Goal: Navigation & Orientation: Understand site structure

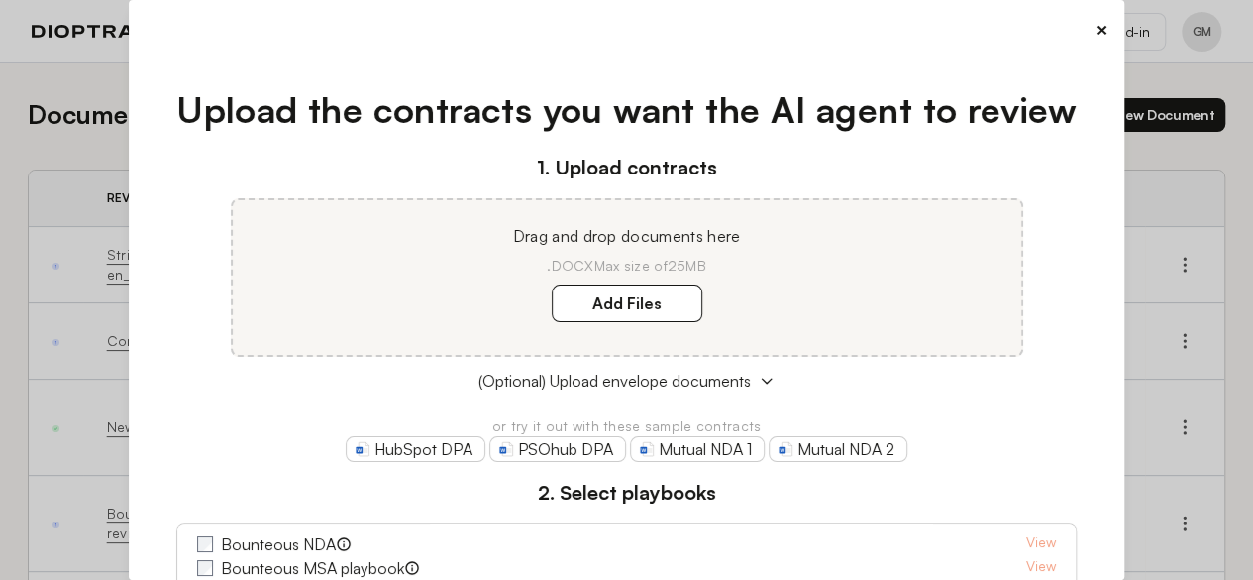
click at [1097, 31] on button "×" at bounding box center [1102, 30] width 13 height 28
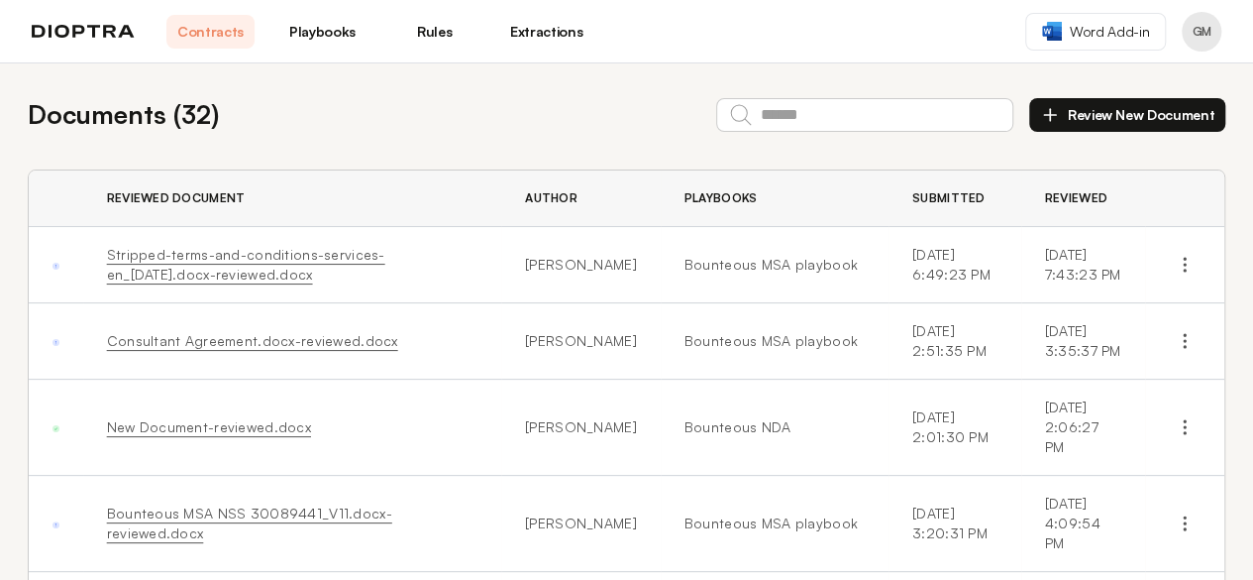
click at [535, 56] on header "Contracts Playbooks Rules Extractions Word Add-in GM" at bounding box center [626, 31] width 1253 height 63
click at [535, 39] on link "Extractions" at bounding box center [546, 32] width 88 height 34
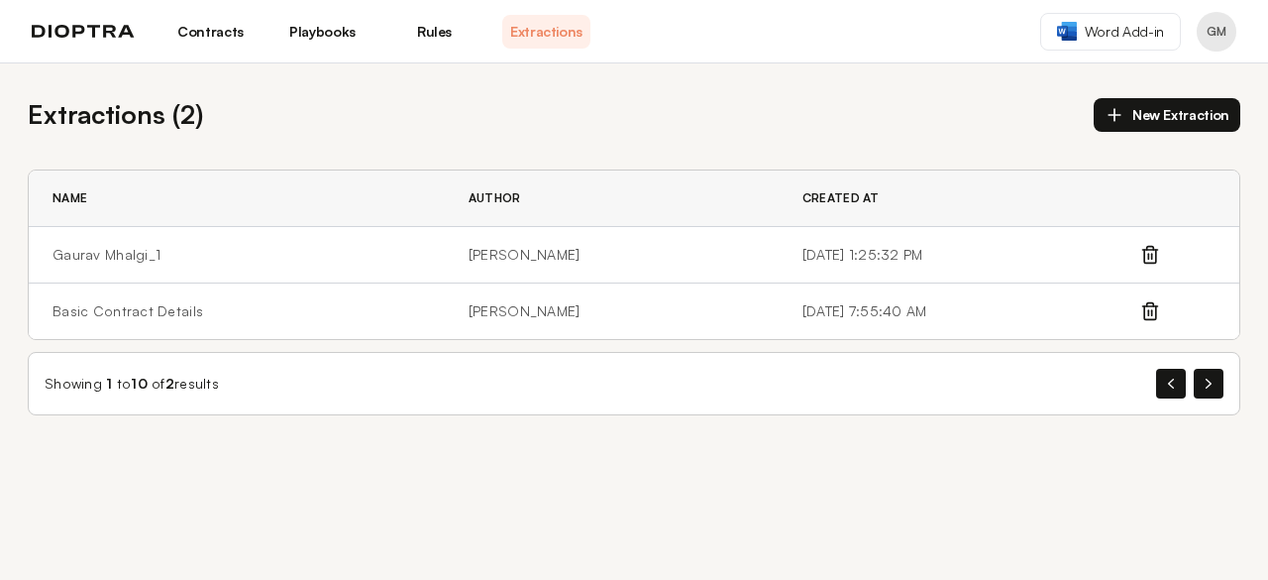
click at [435, 35] on link "Rules" at bounding box center [434, 32] width 88 height 34
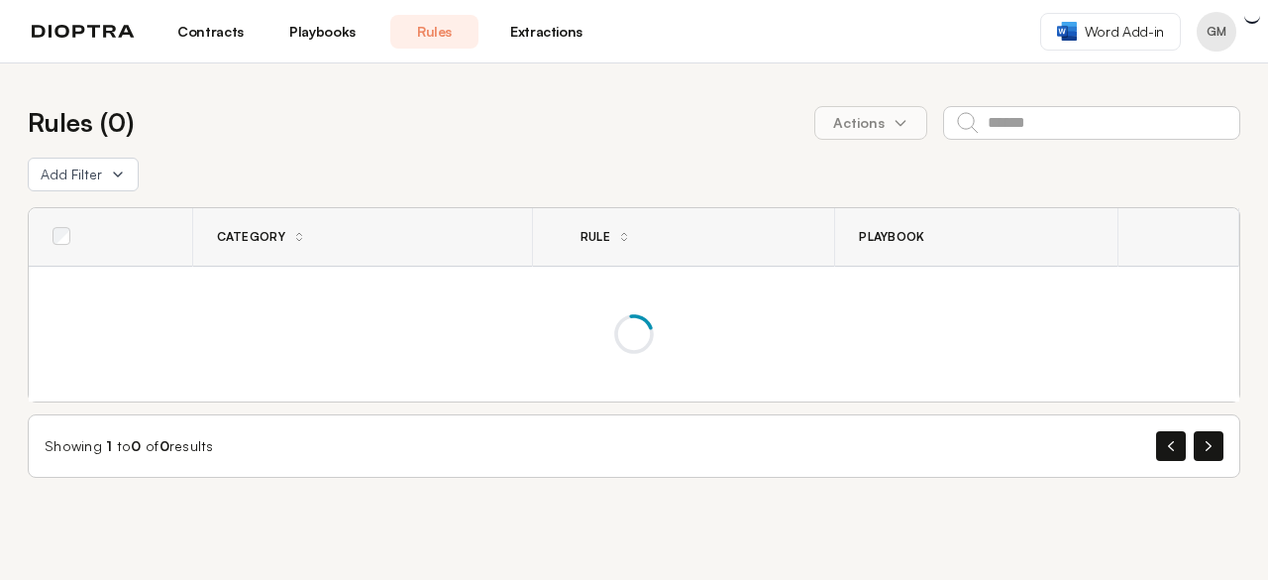
click at [435, 35] on link "Rules" at bounding box center [434, 32] width 88 height 34
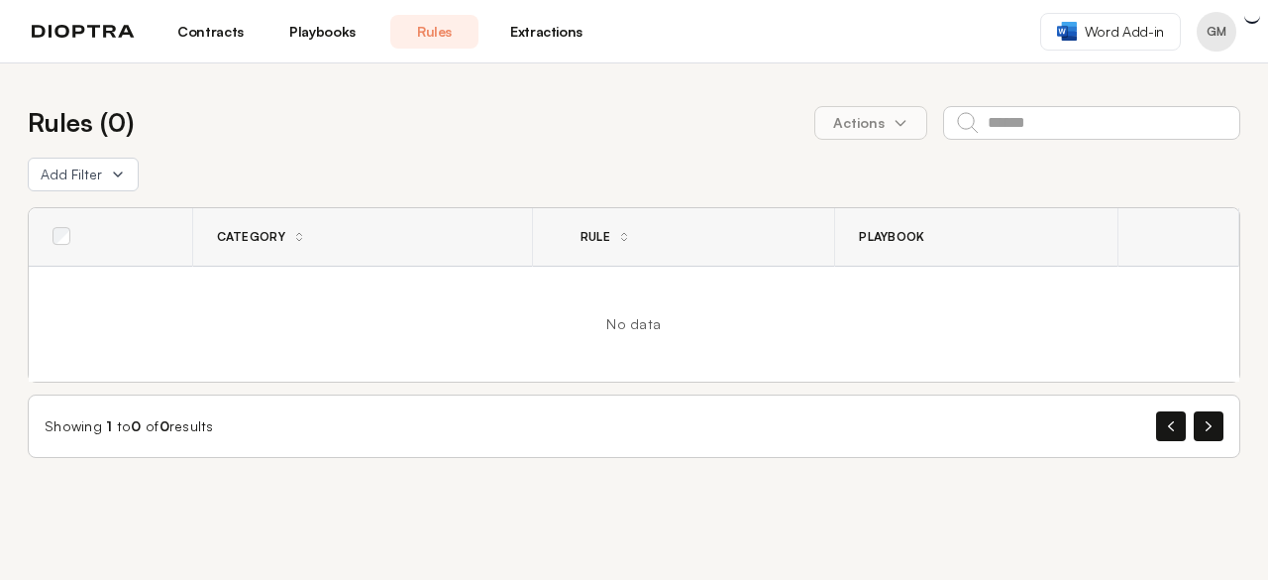
click at [339, 37] on link "Playbooks" at bounding box center [322, 32] width 88 height 34
